Goal: Information Seeking & Learning: Learn about a topic

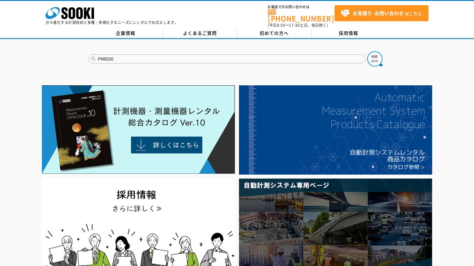
type input "PM8000"
click at [368, 51] on button at bounding box center [375, 58] width 15 height 15
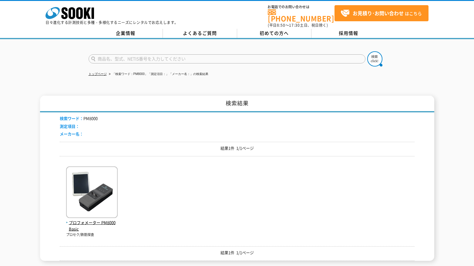
click at [101, 237] on div "検索ワード： PM8000 測定項目： メーカー名： 結果1件 1/1ページ プロフォメーター PM8000Basic プロセク/鉄筋探査 結果1件 1/1ペ…" at bounding box center [237, 186] width 355 height 148
click at [98, 220] on span "プロフォメーター PM8000Basic" at bounding box center [92, 225] width 52 height 13
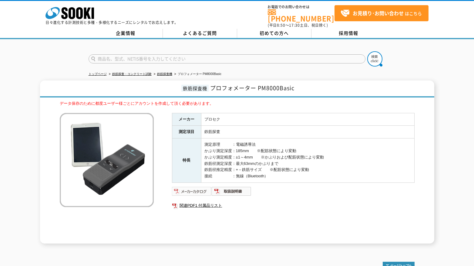
click at [183, 186] on img at bounding box center [192, 191] width 40 height 10
